Goal: Go to known website: Access a specific website the user already knows

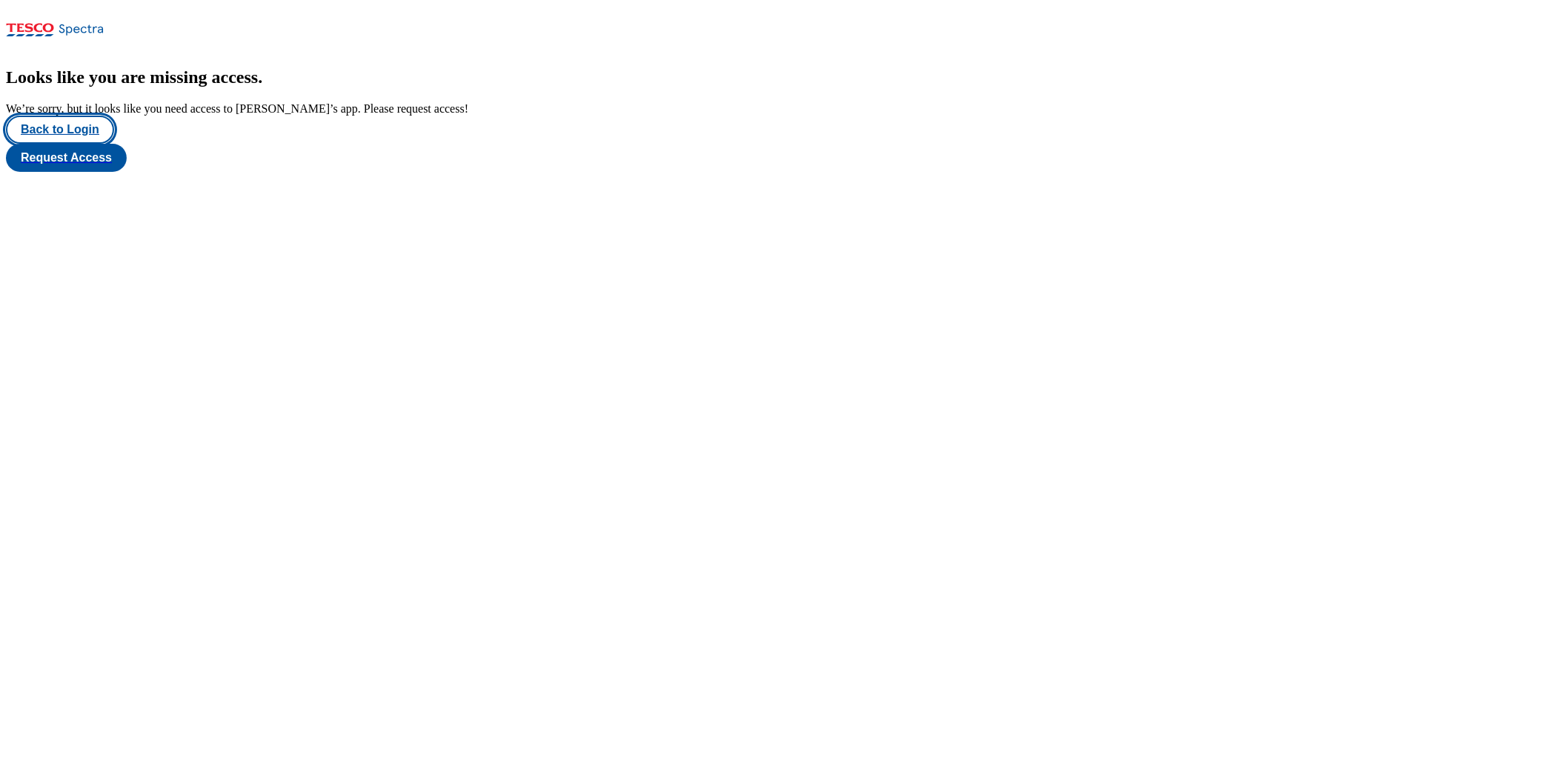
click at [84, 144] on button "Back to Login" at bounding box center [60, 130] width 108 height 28
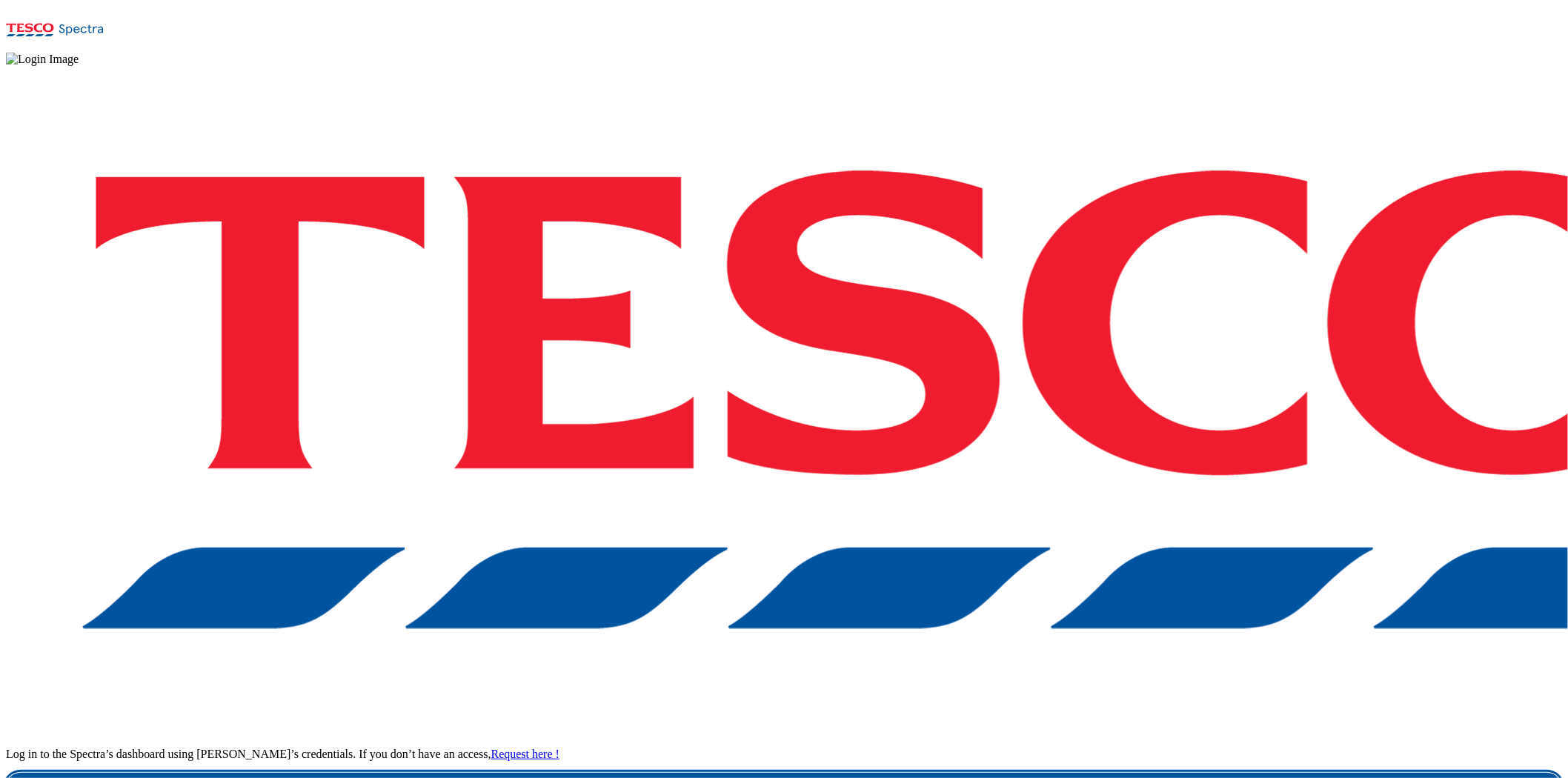
click at [1162, 749] on link "Login" at bounding box center [784, 788] width 1556 height 30
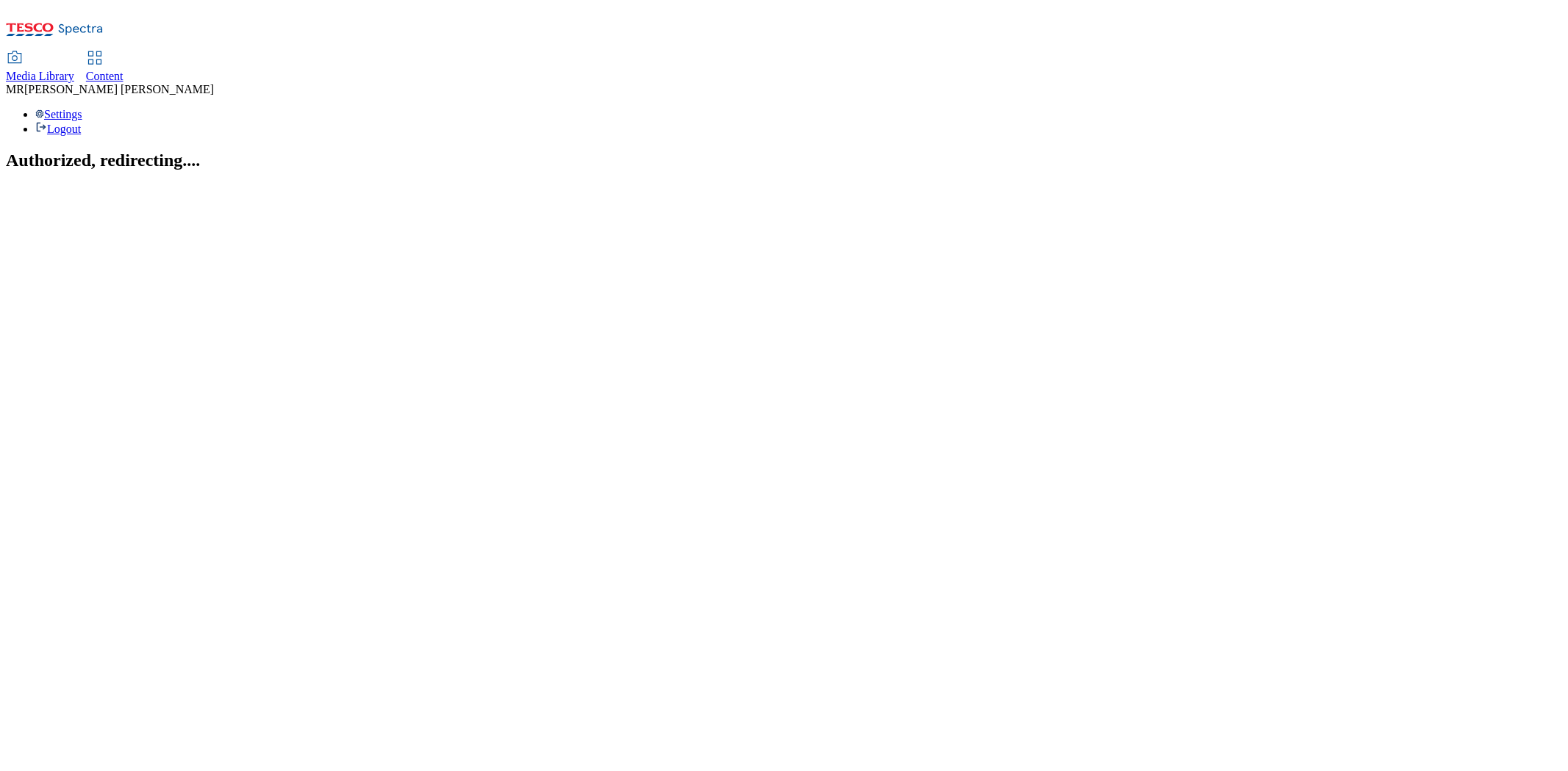
click at [124, 70] on span "Content" at bounding box center [105, 76] width 38 height 13
